Goal: Task Accomplishment & Management: Use online tool/utility

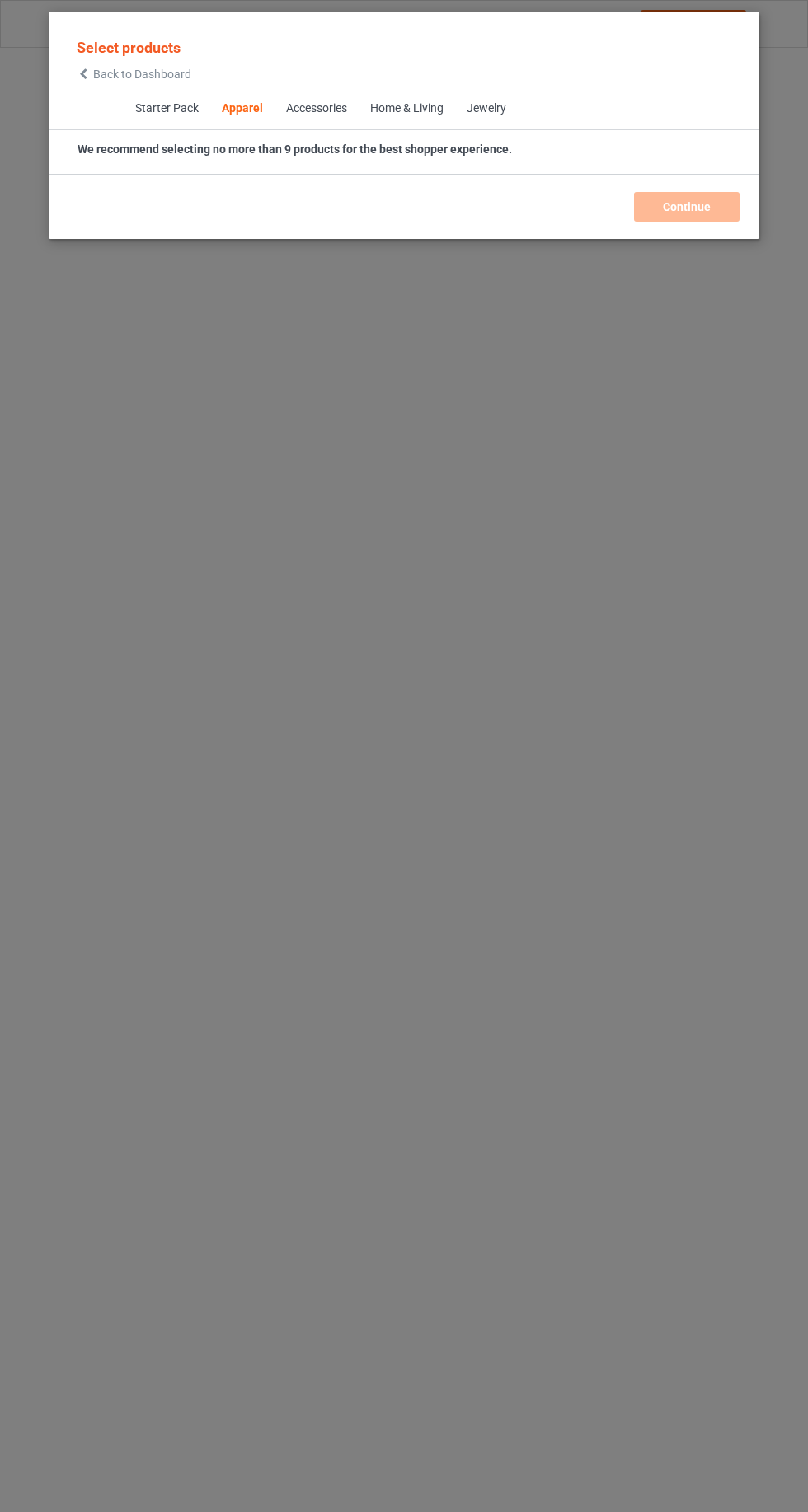
click at [161, 68] on span "Back to Dashboard" at bounding box center [141, 74] width 98 height 13
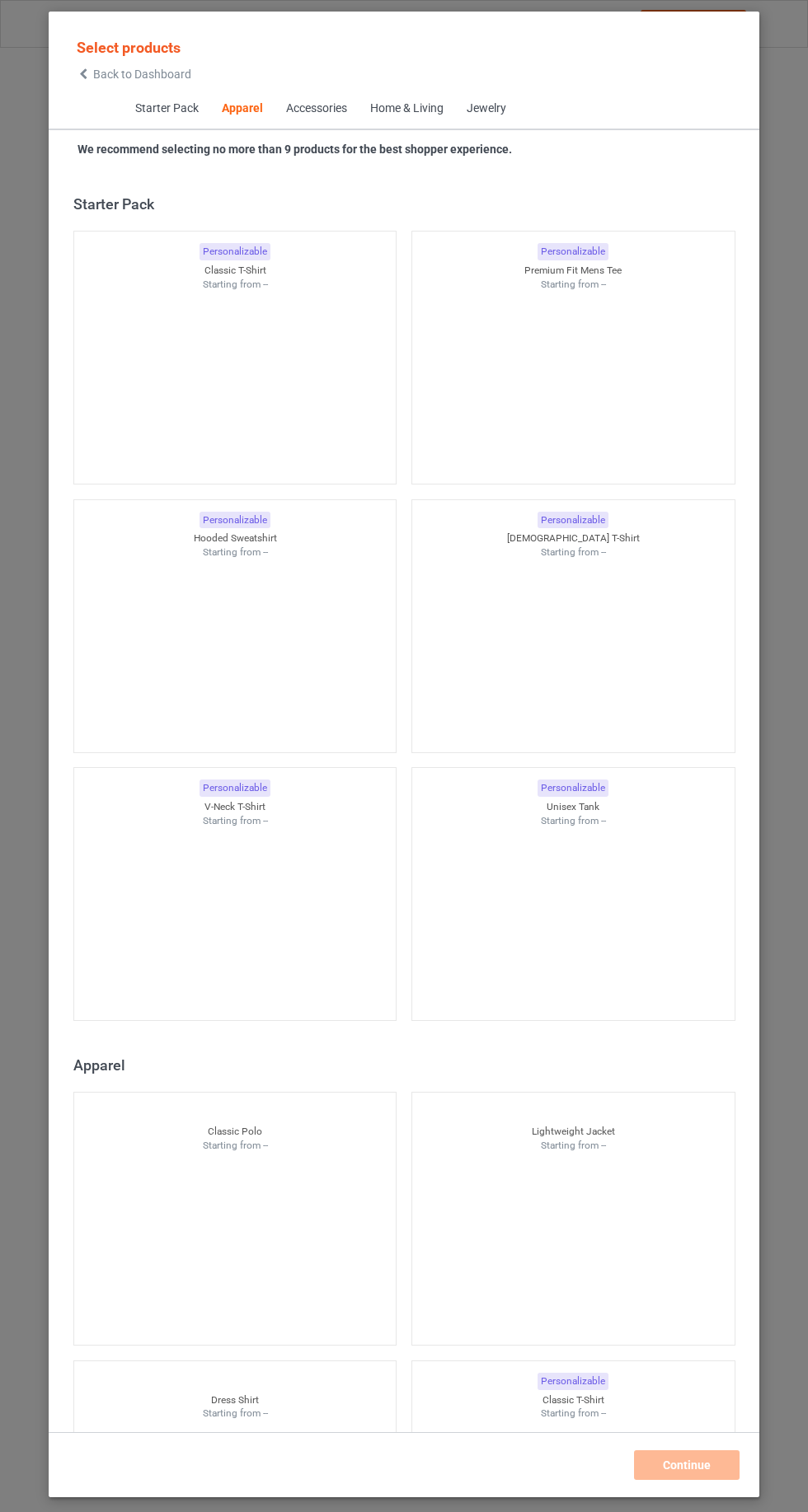
scroll to position [881, 0]
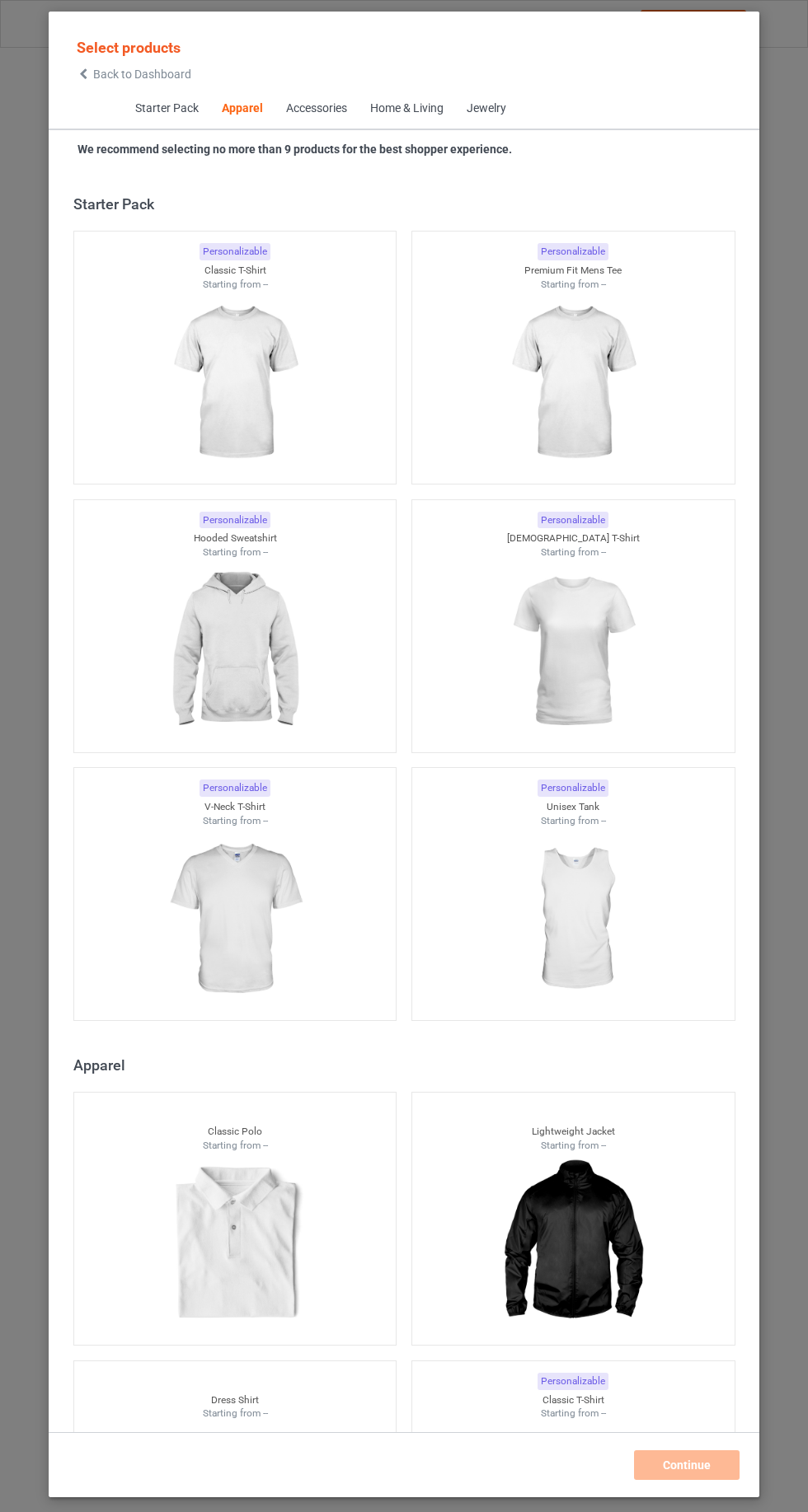
scroll to position [881, 0]
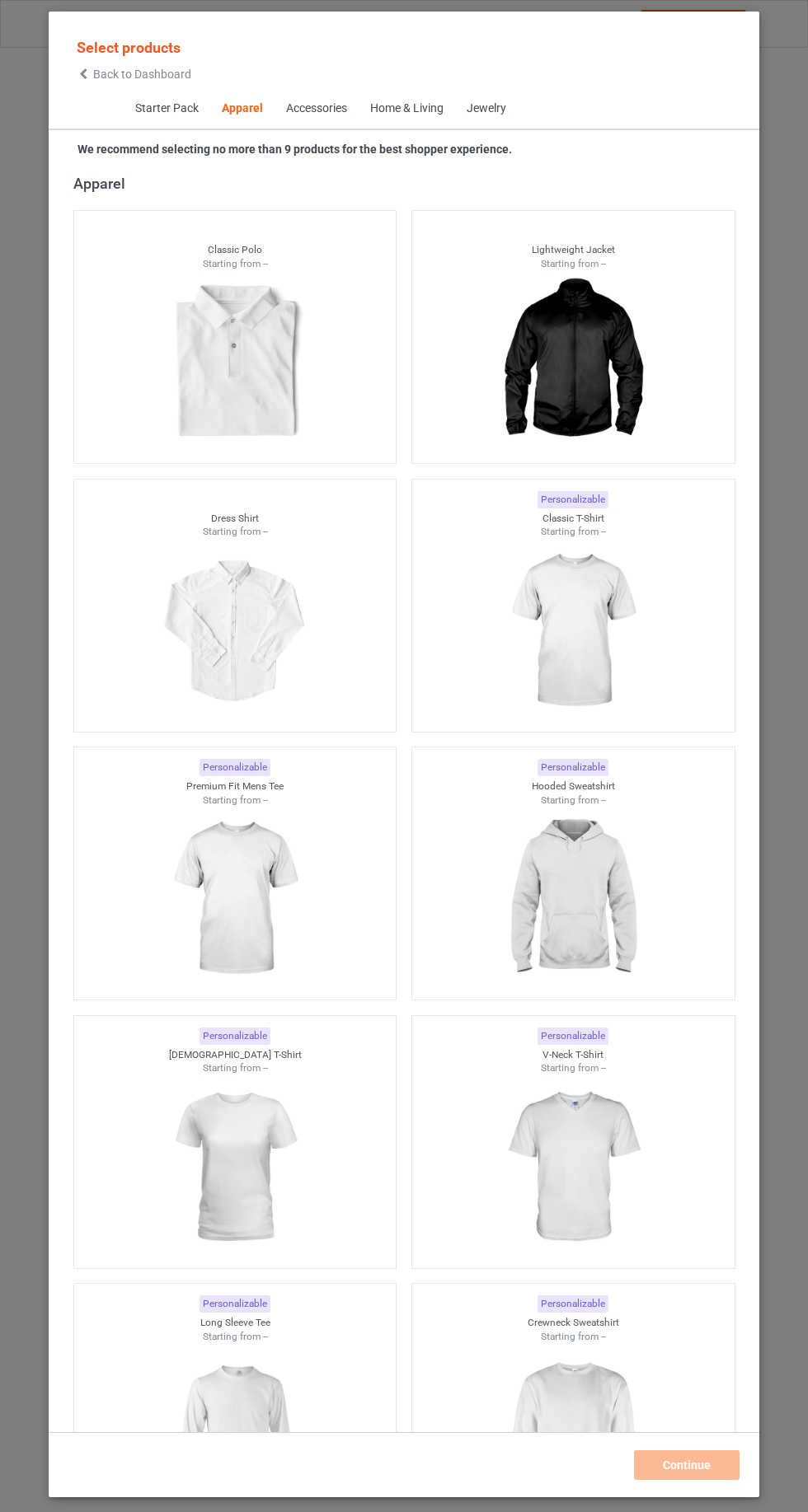
click at [147, 70] on span "Back to Dashboard" at bounding box center [141, 74] width 98 height 13
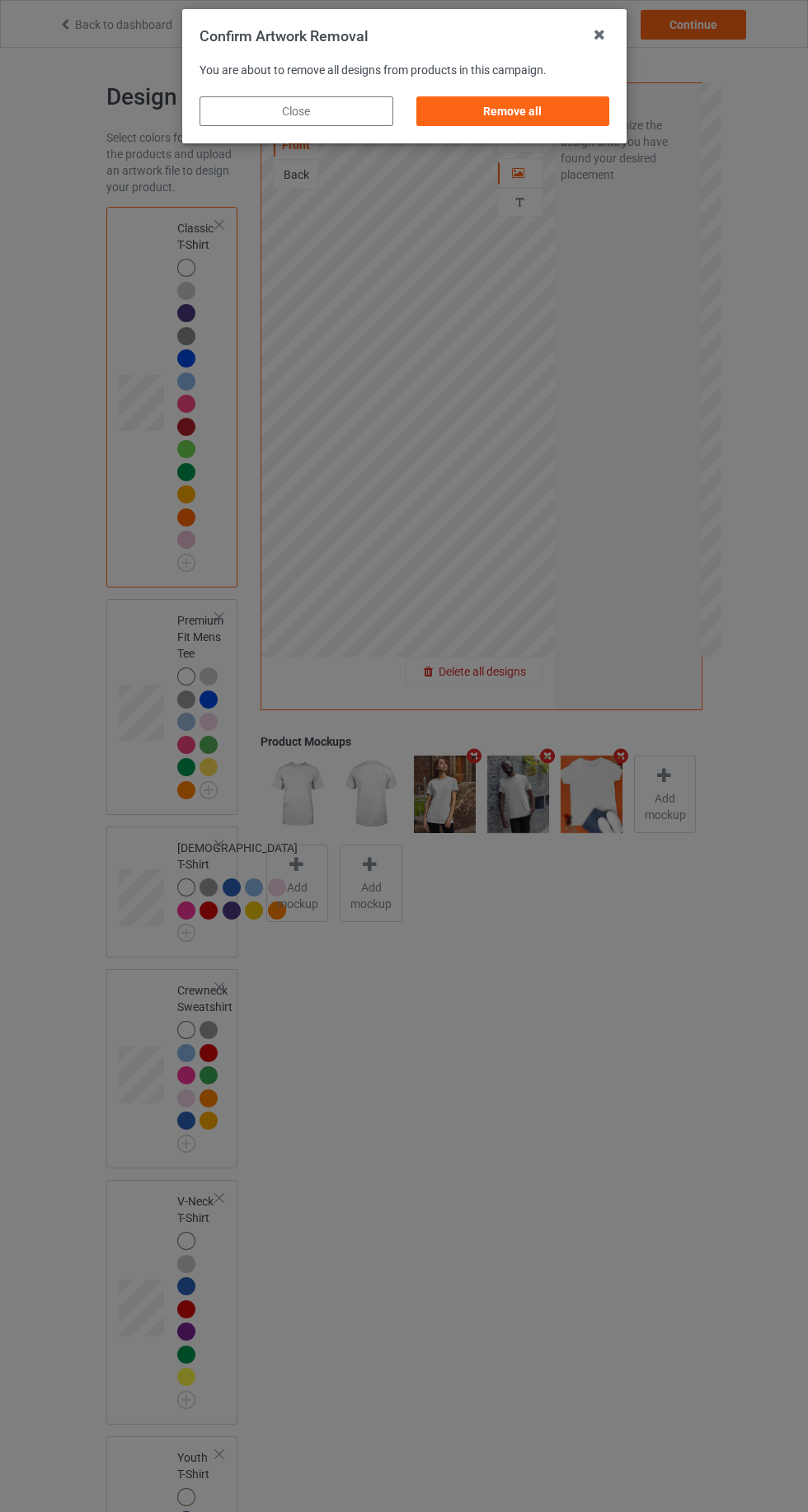
click at [550, 113] on div "Remove all" at bounding box center [512, 111] width 194 height 29
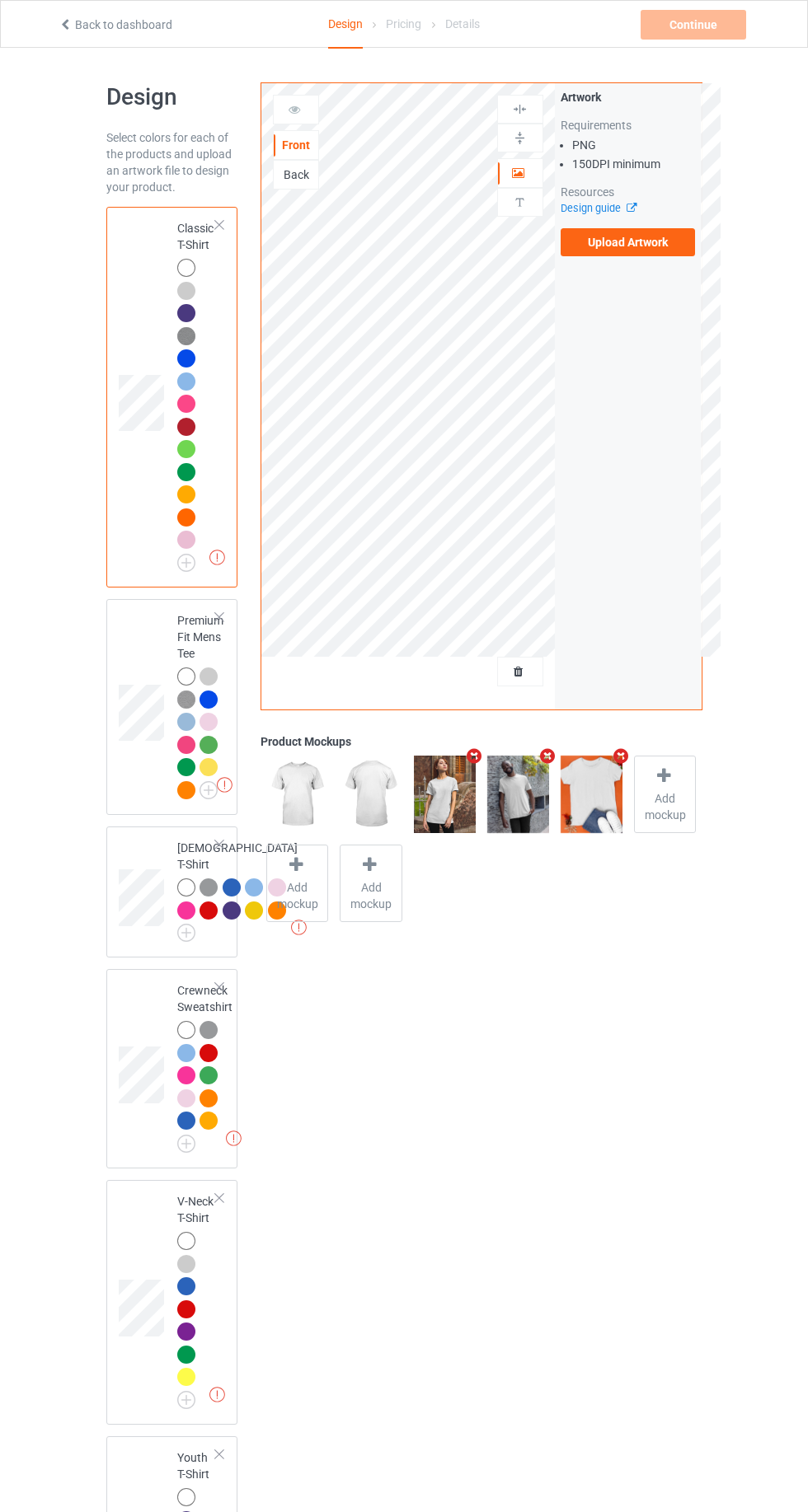
click at [650, 242] on label "Upload Artwork" at bounding box center [628, 242] width 135 height 28
click at [0, 0] on input "Upload Artwork" at bounding box center [0, 0] width 0 height 0
